Goal: Navigation & Orientation: Find specific page/section

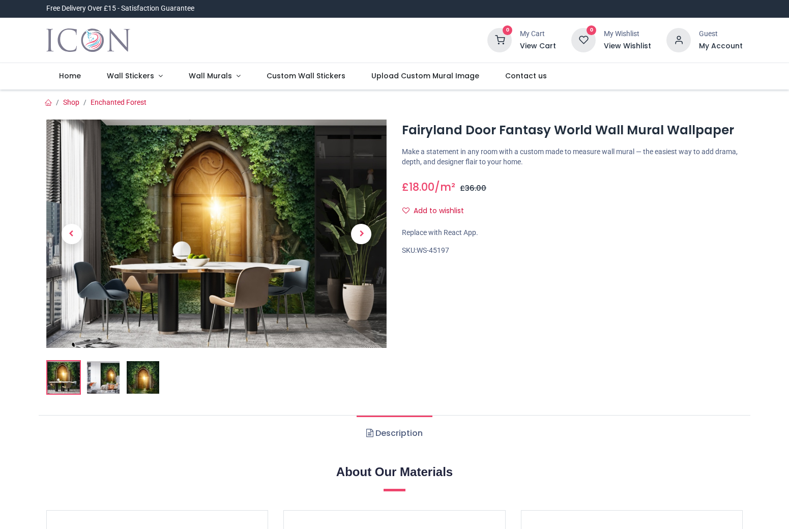
scroll to position [17, 0]
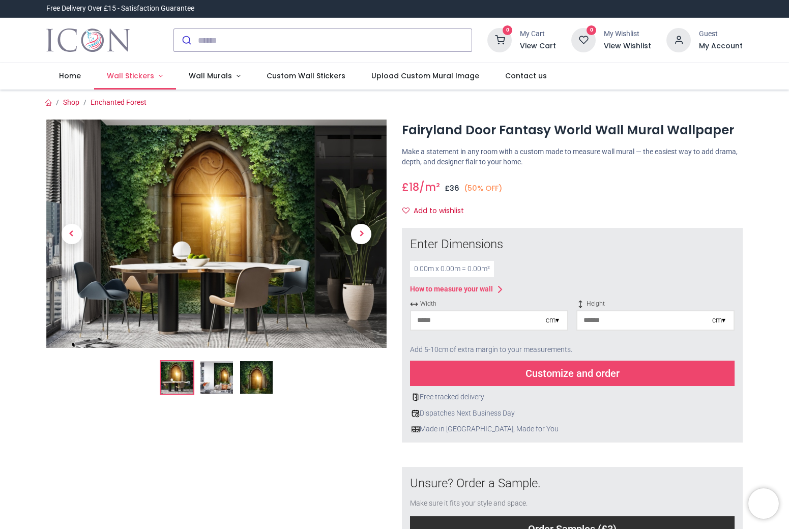
click at [156, 75] on link "Wall Stickers" at bounding box center [135, 76] width 82 height 26
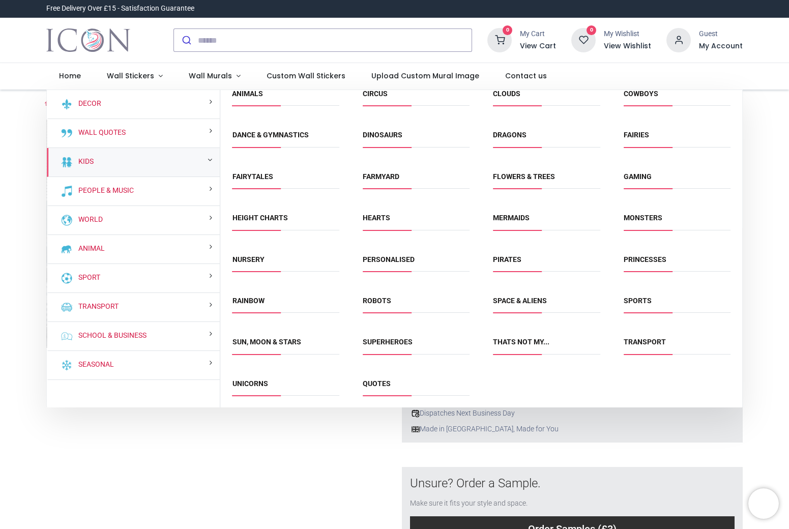
scroll to position [53, 0]
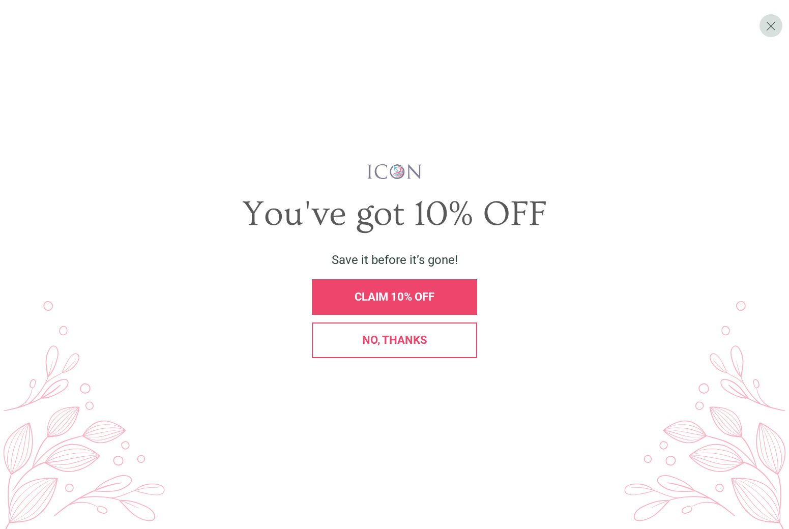
click at [418, 348] on div "No, thanks" at bounding box center [394, 340] width 165 height 36
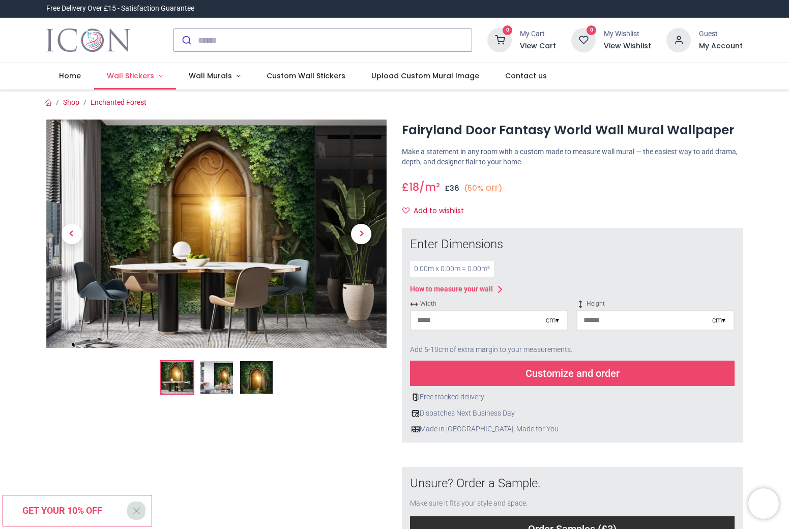
click at [148, 73] on span "Wall Stickers" at bounding box center [130, 76] width 47 height 10
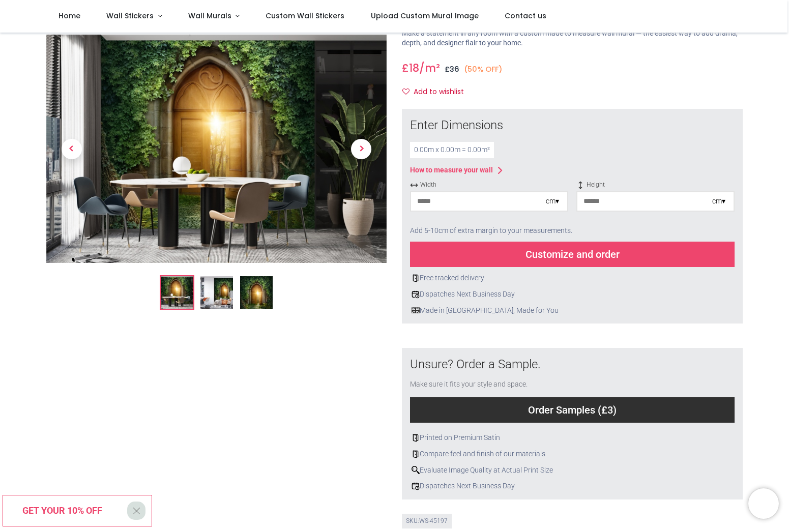
scroll to position [0, 0]
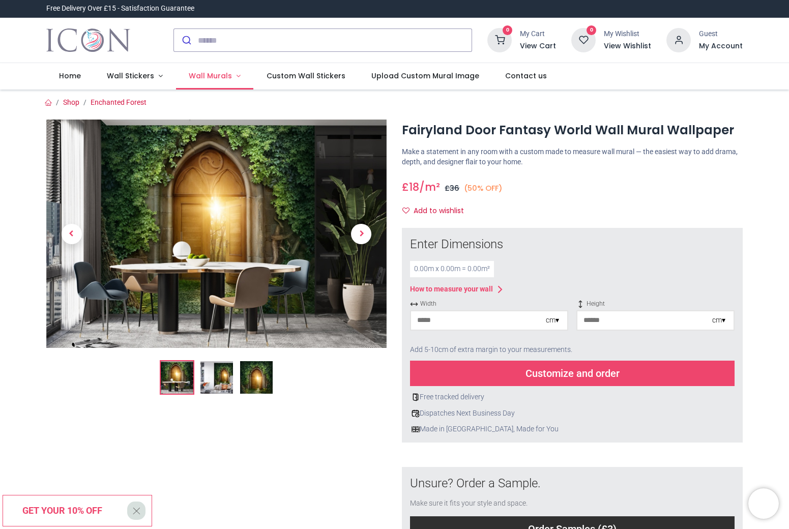
click at [230, 73] on link "Wall Murals" at bounding box center [215, 76] width 78 height 26
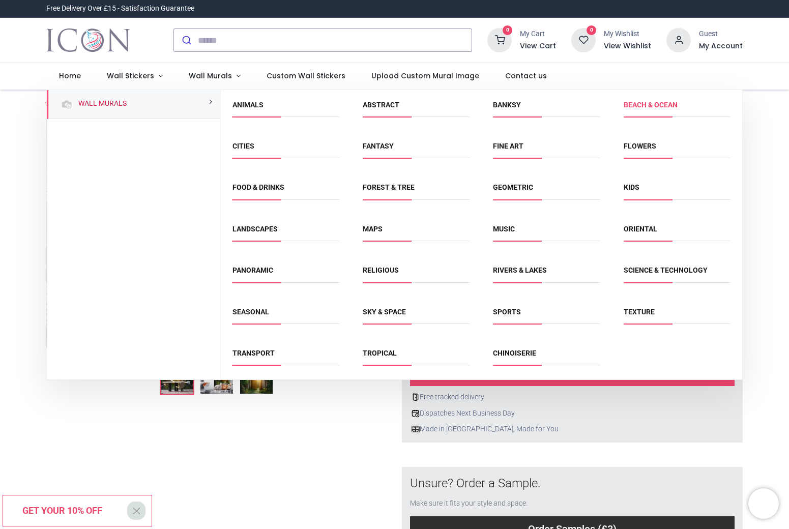
click at [645, 108] on link "Beach & Ocean" at bounding box center [650, 105] width 54 height 8
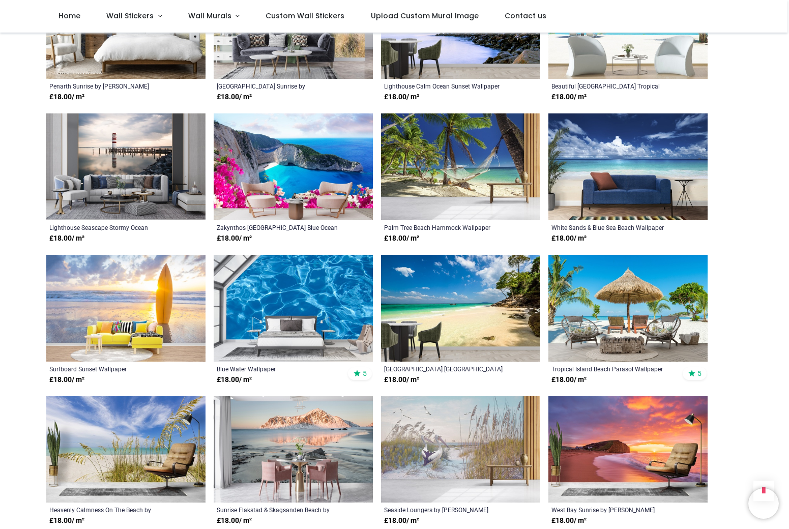
scroll to position [1128, 0]
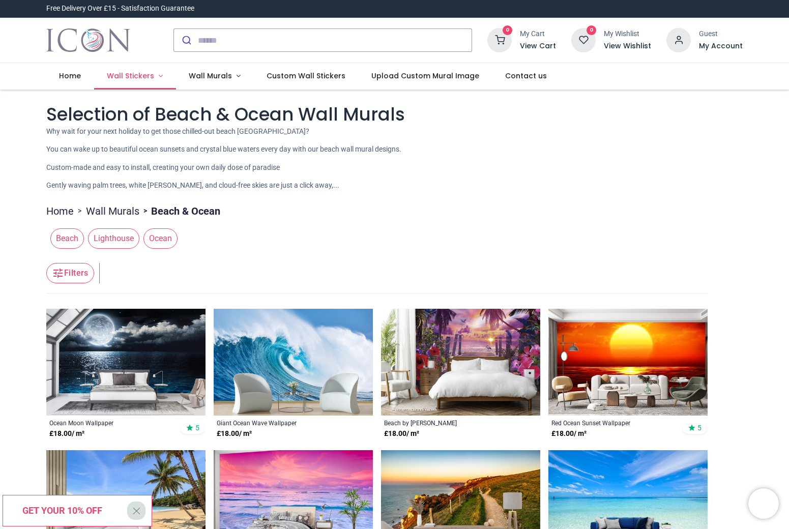
click at [157, 75] on link "Wall Stickers" at bounding box center [135, 76] width 82 height 26
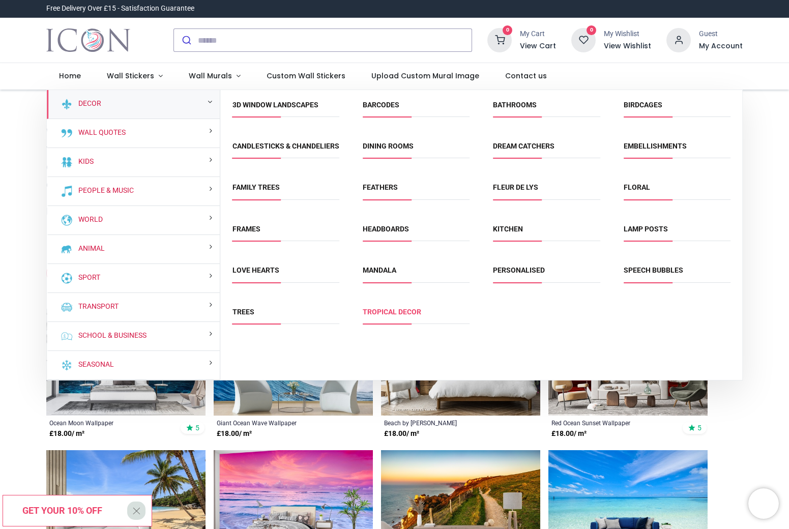
click at [416, 316] on link "Tropical Decor" at bounding box center [392, 312] width 58 height 8
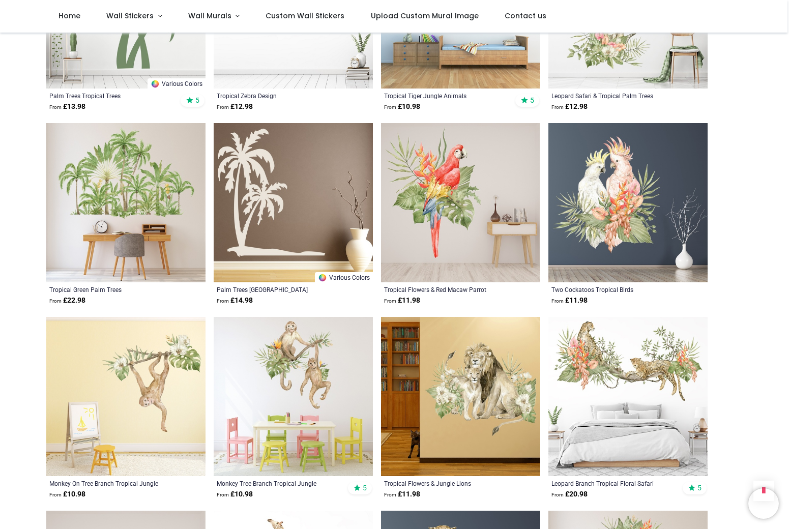
scroll to position [520, 0]
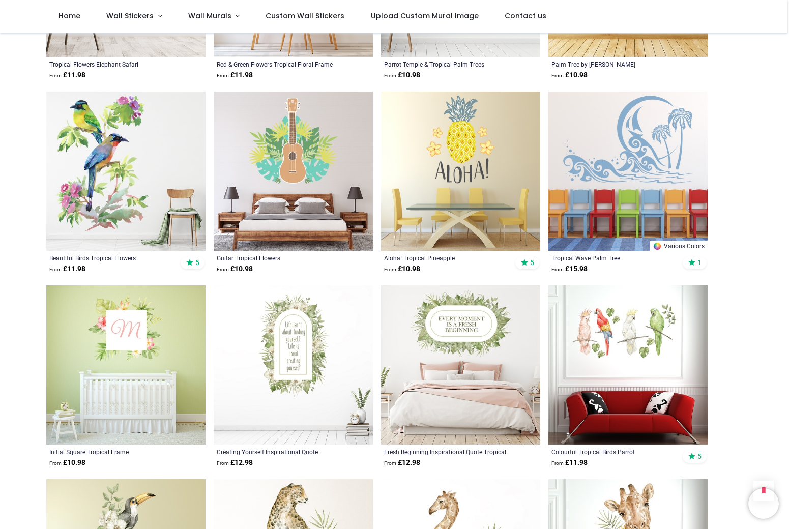
scroll to position [2293, 0]
